Goal: Task Accomplishment & Management: Complete application form

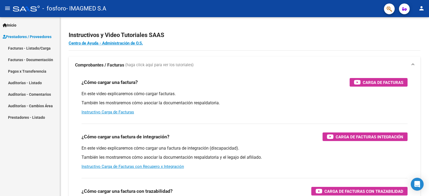
click at [42, 58] on link "Facturas - Documentación" at bounding box center [30, 60] width 60 height 12
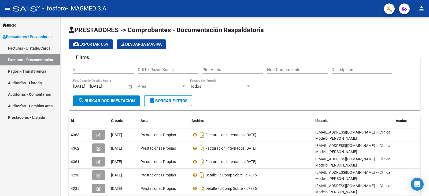
click at [37, 70] on link "Pagos x Transferencia" at bounding box center [30, 71] width 60 height 12
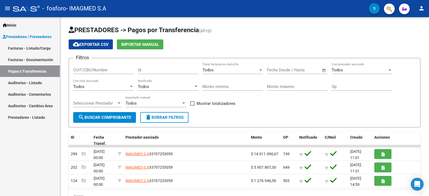
click at [35, 81] on link "Auditorías - Listado" at bounding box center [30, 83] width 60 height 12
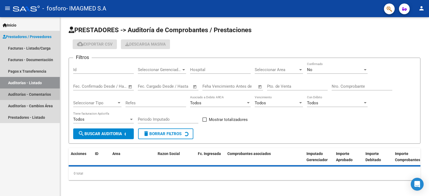
click at [35, 92] on link "Auditorías - Comentarios" at bounding box center [30, 94] width 60 height 12
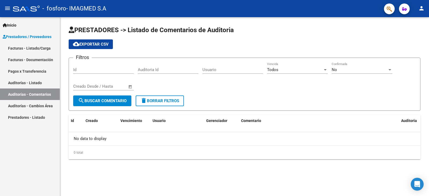
click at [36, 106] on link "Auditorías - Cambios Área" at bounding box center [30, 106] width 60 height 12
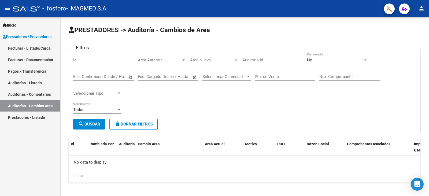
click at [37, 116] on link "Prestadores - Listado" at bounding box center [30, 117] width 60 height 12
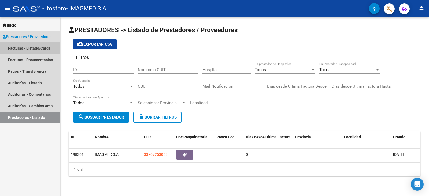
click at [42, 51] on link "Facturas - Listado/Carga" at bounding box center [30, 48] width 60 height 12
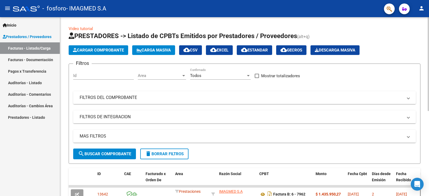
click at [95, 51] on span "Cargar Comprobante" at bounding box center [98, 50] width 51 height 5
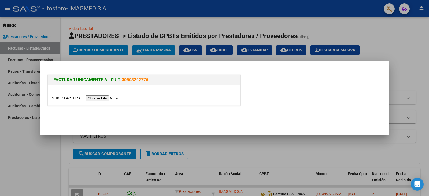
click at [113, 100] on input "file" at bounding box center [86, 98] width 68 height 6
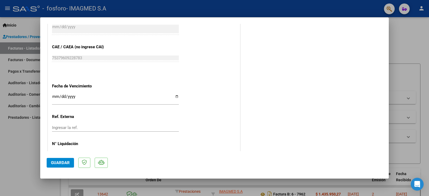
scroll to position [295, 0]
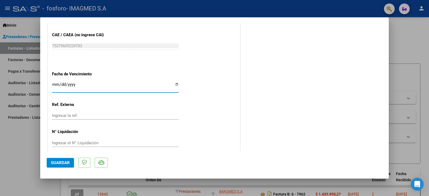
click at [174, 85] on input "Ingresar la fecha" at bounding box center [115, 86] width 127 height 9
type input "[DATE]"
click at [92, 116] on input "Ingresar la ref." at bounding box center [115, 115] width 127 height 5
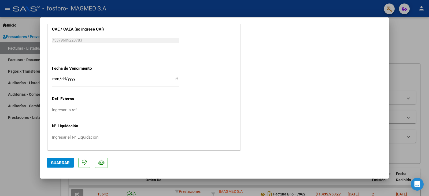
scroll to position [301, 0]
click at [65, 162] on span "Guardar" at bounding box center [60, 162] width 19 height 5
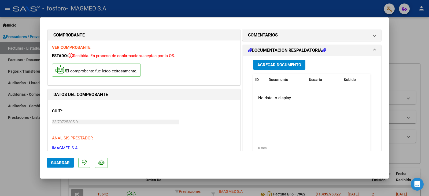
scroll to position [0, 0]
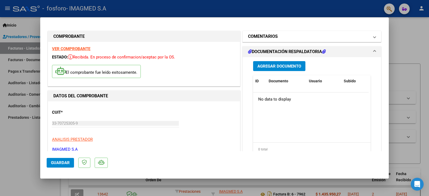
click at [287, 36] on mat-panel-title "COMENTARIOS" at bounding box center [308, 36] width 121 height 6
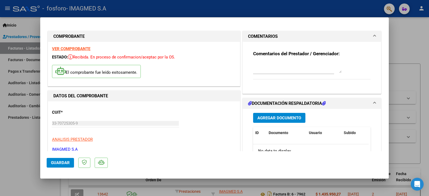
click at [287, 36] on mat-panel-title "COMENTARIOS" at bounding box center [308, 36] width 121 height 6
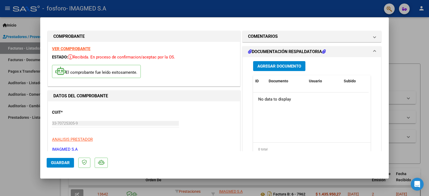
click at [279, 50] on h1 "DOCUMENTACIÓN RESPALDATORIA" at bounding box center [287, 52] width 78 height 6
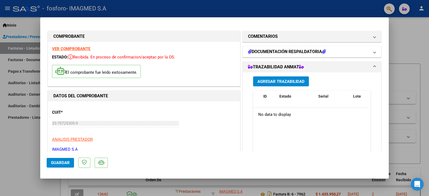
click at [279, 50] on h1 "DOCUMENTACIÓN RESPALDATORIA" at bounding box center [287, 52] width 78 height 6
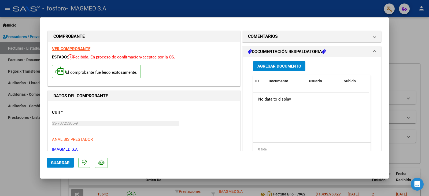
click at [278, 67] on span "Agregar Documento" at bounding box center [279, 66] width 44 height 5
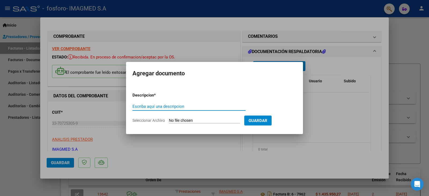
click at [203, 109] on div "Escriba aquí una descripcion" at bounding box center [188, 106] width 113 height 8
drag, startPoint x: 206, startPoint y: 106, endPoint x: 127, endPoint y: 108, distance: 79.3
click at [127, 108] on mat-dialog-content "Descripcion * facturacion internados [DATE] Escriba aquí una descripcion Selecc…" at bounding box center [214, 105] width 177 height 43
type input "facturacion internados [DATE]"
click at [203, 120] on input "Seleccionar Archivo" at bounding box center [204, 120] width 71 height 5
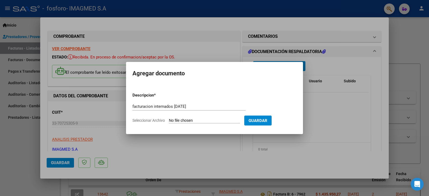
type input "C:\fakepath\N 2235474 [PERSON_NAME] DI [PERSON_NAME] [PERSON_NAME] 43172053.pdf"
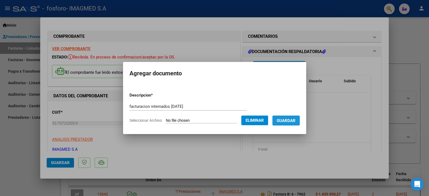
click at [290, 122] on span "Guardar" at bounding box center [286, 120] width 19 height 5
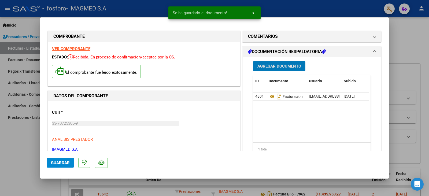
click at [274, 66] on span "Agregar Documento" at bounding box center [279, 66] width 44 height 5
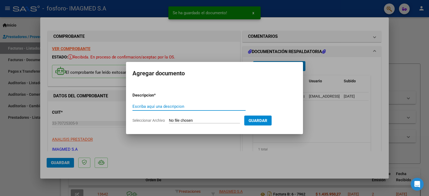
click at [168, 108] on input "Escriba aquí una descripcion" at bounding box center [188, 106] width 113 height 5
paste input "facturacion internados [DATE]"
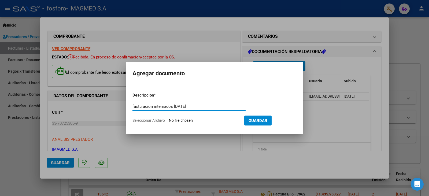
type input "facturacion internados [DATE]"
click at [209, 120] on input "Seleccionar Archivo" at bounding box center [204, 120] width 71 height 5
type input "C:\fakepath\pres 24069 julio.pdf"
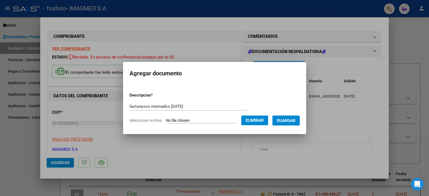
click at [284, 122] on span "Guardar" at bounding box center [286, 120] width 19 height 5
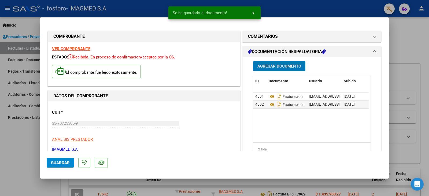
click at [267, 51] on h1 "DOCUMENTACIÓN RESPALDATORIA" at bounding box center [287, 52] width 78 height 6
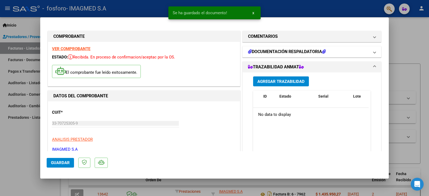
click at [267, 51] on h1 "DOCUMENTACIÓN RESPALDATORIA" at bounding box center [287, 52] width 78 height 6
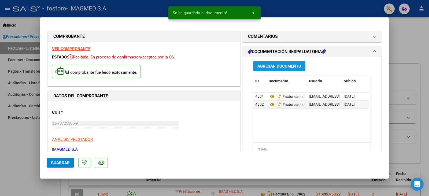
click at [270, 64] on span "Agregar Documento" at bounding box center [279, 66] width 44 height 5
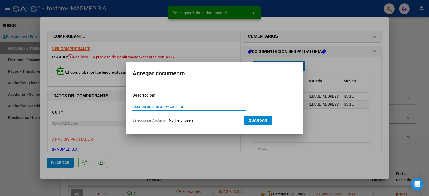
click at [179, 106] on input "Escriba aquí una descripcion" at bounding box center [188, 106] width 113 height 5
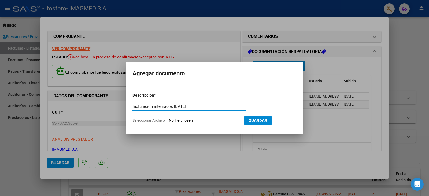
type input "facturacion internados [DATE]"
click at [191, 118] on form "Descripcion * facturacion internados [DATE] Escriba aquí una descripcion Selecc…" at bounding box center [214, 107] width 164 height 39
click at [179, 120] on input "Seleccionar Archivo" at bounding box center [204, 120] width 71 height 5
type input "C:\fakepath\pres 24070 agosto.pdf"
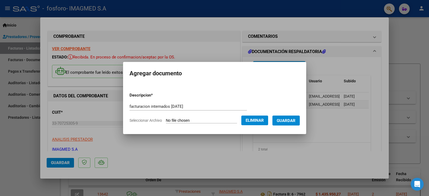
click at [285, 122] on span "Guardar" at bounding box center [286, 120] width 19 height 5
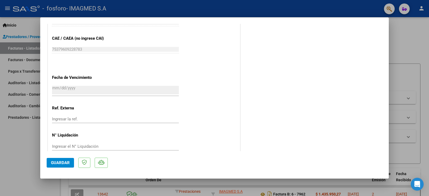
scroll to position [301, 0]
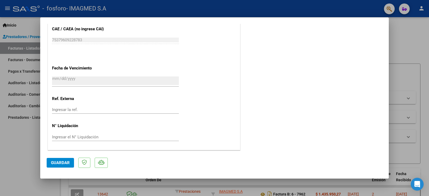
click at [58, 163] on span "Guardar" at bounding box center [60, 162] width 19 height 5
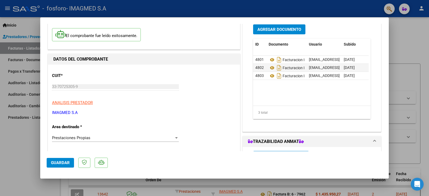
scroll to position [0, 0]
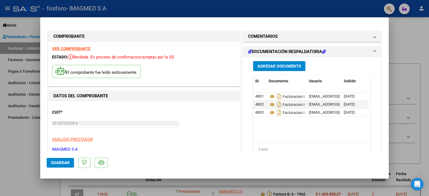
click at [400, 39] on div at bounding box center [214, 98] width 429 height 196
type input "$ 0,00"
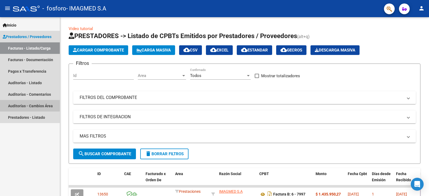
click at [25, 105] on link "Auditorías - Cambios Área" at bounding box center [30, 106] width 60 height 12
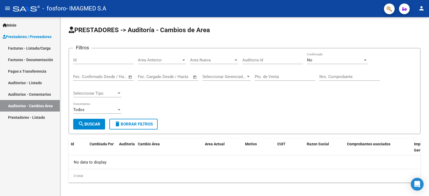
click at [28, 94] on link "Auditorías - Comentarios" at bounding box center [30, 94] width 60 height 12
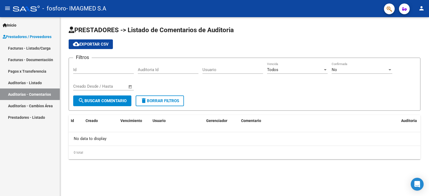
click at [28, 116] on link "Prestadores - Listado" at bounding box center [30, 117] width 60 height 12
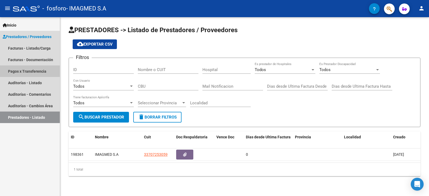
click at [36, 68] on link "Pagos x Transferencia" at bounding box center [30, 71] width 60 height 12
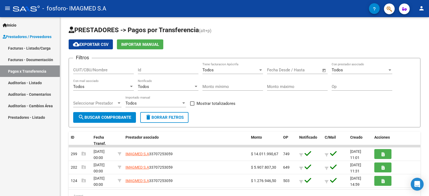
click at [35, 80] on link "Auditorías - Listado" at bounding box center [30, 83] width 60 height 12
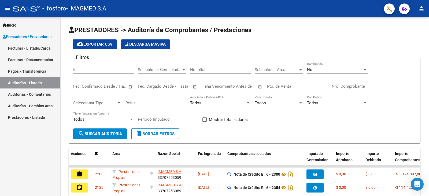
click at [35, 88] on link "Auditorías - Listado" at bounding box center [30, 83] width 60 height 12
click at [35, 95] on link "Auditorías - Comentarios" at bounding box center [30, 94] width 60 height 12
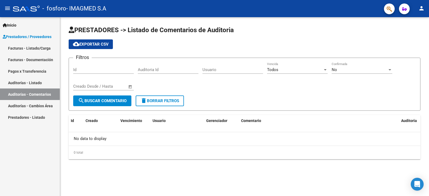
click at [35, 103] on link "Auditorías - Cambios Área" at bounding box center [30, 106] width 60 height 12
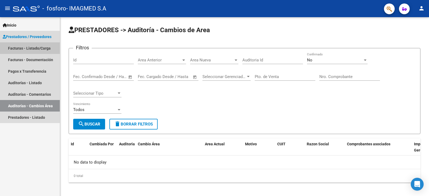
click at [34, 47] on link "Facturas - Listado/Carga" at bounding box center [30, 48] width 60 height 12
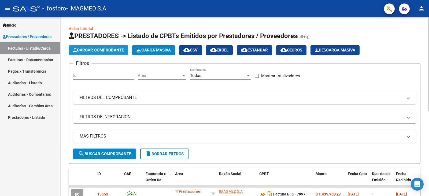
click at [82, 49] on span "Cargar Comprobante" at bounding box center [98, 50] width 51 height 5
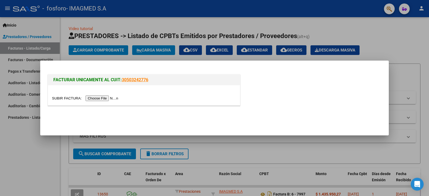
click at [100, 99] on input "file" at bounding box center [86, 98] width 68 height 6
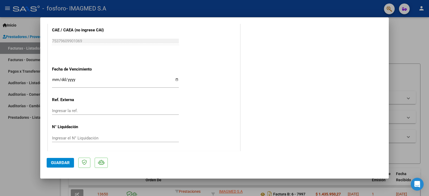
scroll to position [301, 0]
click at [175, 77] on input "Ingresar la fecha" at bounding box center [115, 80] width 127 height 9
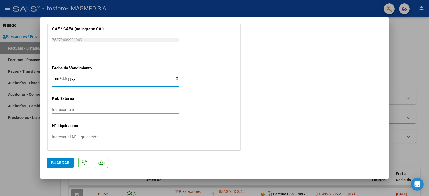
type input "[DATE]"
click at [67, 160] on button "Guardar" at bounding box center [60, 163] width 27 height 10
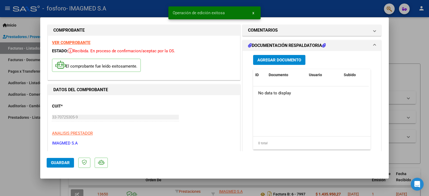
scroll to position [6, 0]
click at [271, 60] on span "Agregar Documento" at bounding box center [279, 60] width 44 height 5
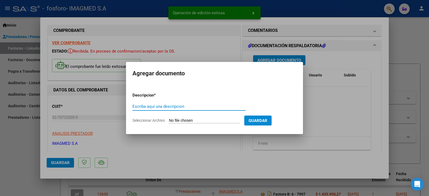
click at [178, 109] on input "Escriba aquí una descripcion" at bounding box center [188, 106] width 113 height 5
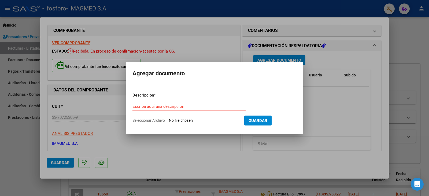
click at [179, 110] on div "Escriba aquí una descripcion" at bounding box center [188, 108] width 113 height 13
click at [185, 101] on form "Descripcion * Escriba aquí una descripcion Seleccionar Archivo Guardar" at bounding box center [214, 107] width 164 height 39
click at [184, 106] on input "Escriba aquí una descripcion" at bounding box center [188, 106] width 113 height 5
drag, startPoint x: 212, startPoint y: 107, endPoint x: 113, endPoint y: 106, distance: 99.2
click at [113, 106] on div "COMPROBANTE VER COMPROBANTE ESTADO: Recibida. En proceso de confirmacion/acepta…" at bounding box center [214, 98] width 429 height 196
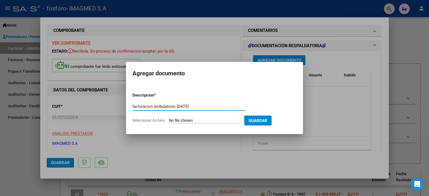
type input "facturacion ambulatorio [DATE]"
click at [210, 119] on input "Seleccionar Archivo" at bounding box center [204, 120] width 71 height 5
type input "C:\fakepath\OSPIF AMBULATORIO AGOSTO 24007.pdf"
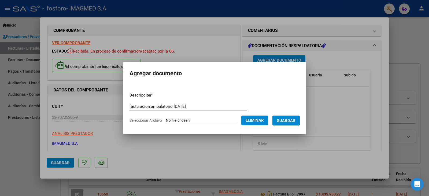
click at [287, 122] on span "Guardar" at bounding box center [286, 120] width 19 height 5
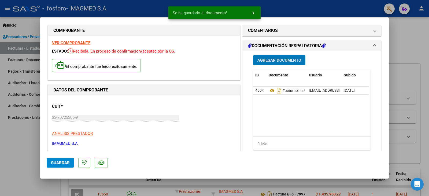
click at [285, 60] on span "Agregar Documento" at bounding box center [279, 60] width 44 height 5
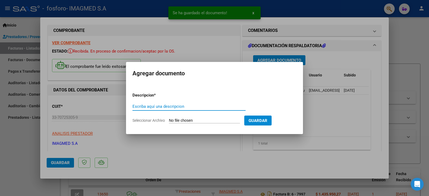
paste input "facturacion ambulatorio [DATE]"
type input "facturacion ambulatorio [DATE]"
click at [193, 118] on input "Seleccionar Archivo" at bounding box center [204, 120] width 71 height 5
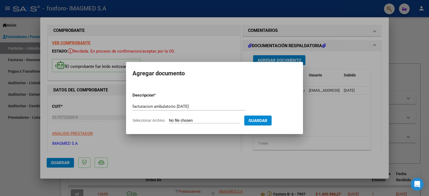
type input "C:\fakepath\OSPIF AMBULATORIO JULIO 23928.pdf"
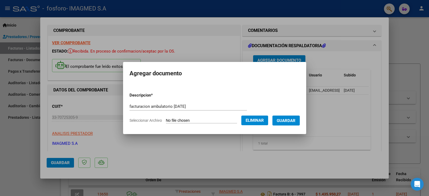
click at [287, 122] on span "Guardar" at bounding box center [286, 120] width 19 height 5
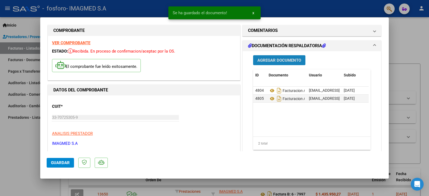
click at [286, 61] on span "Agregar Documento" at bounding box center [279, 60] width 44 height 5
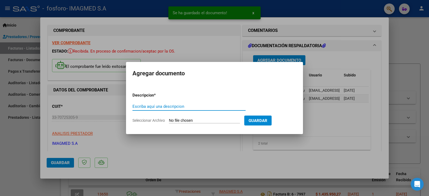
click at [173, 109] on input "Escriba aquí una descripcion" at bounding box center [188, 106] width 113 height 5
type input "facturacion ambulatorio [DATE]"
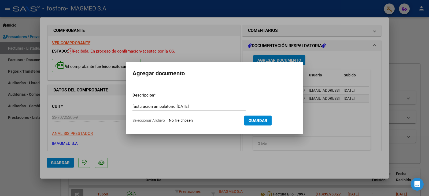
click at [185, 118] on form "Descripcion * facturacion ambulatorio [DATE] Escriba aquí una descripcion Selec…" at bounding box center [214, 107] width 164 height 39
click at [195, 119] on input "Seleccionar Archivo" at bounding box center [204, 120] width 71 height 5
type input "C:\fakepath\OSPIF AMBULATORIO JUNIO 24006.pdf"
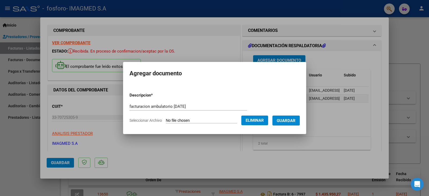
click at [287, 122] on span "Guardar" at bounding box center [286, 120] width 19 height 5
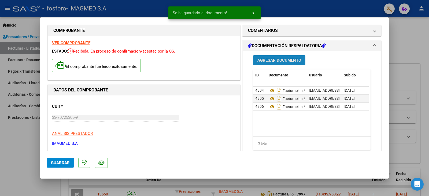
click at [282, 62] on span "Agregar Documento" at bounding box center [279, 60] width 44 height 5
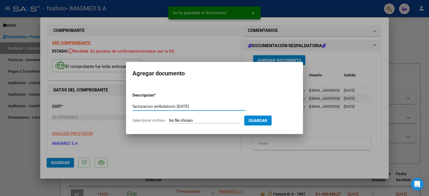
type input "facturacion ambulatorio [DATE]"
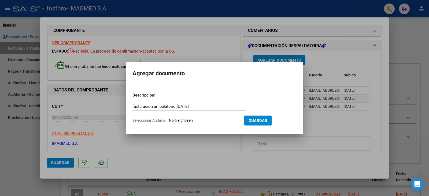
click at [194, 120] on input "Seleccionar Archivo" at bounding box center [204, 120] width 71 height 5
type input "C:\fakepath\presentacion unificada.pdf"
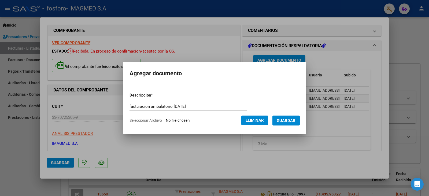
click at [287, 124] on button "Guardar" at bounding box center [285, 121] width 27 height 10
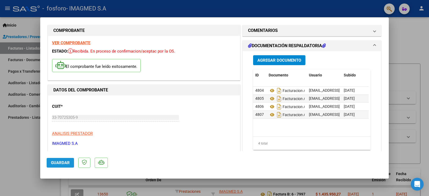
click at [66, 163] on span "Guardar" at bounding box center [60, 162] width 19 height 5
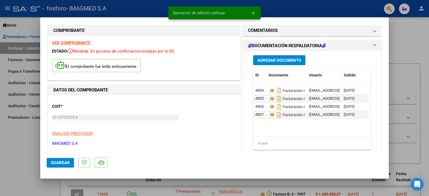
scroll to position [0, 0]
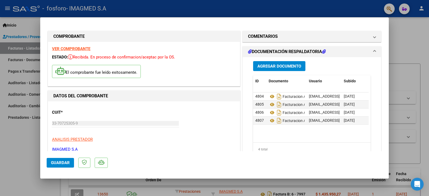
click at [412, 79] on div at bounding box center [214, 98] width 429 height 196
type input "$ 0,00"
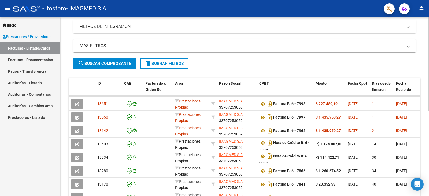
scroll to position [107, 0]
